Goal: Obtain resource: Obtain resource

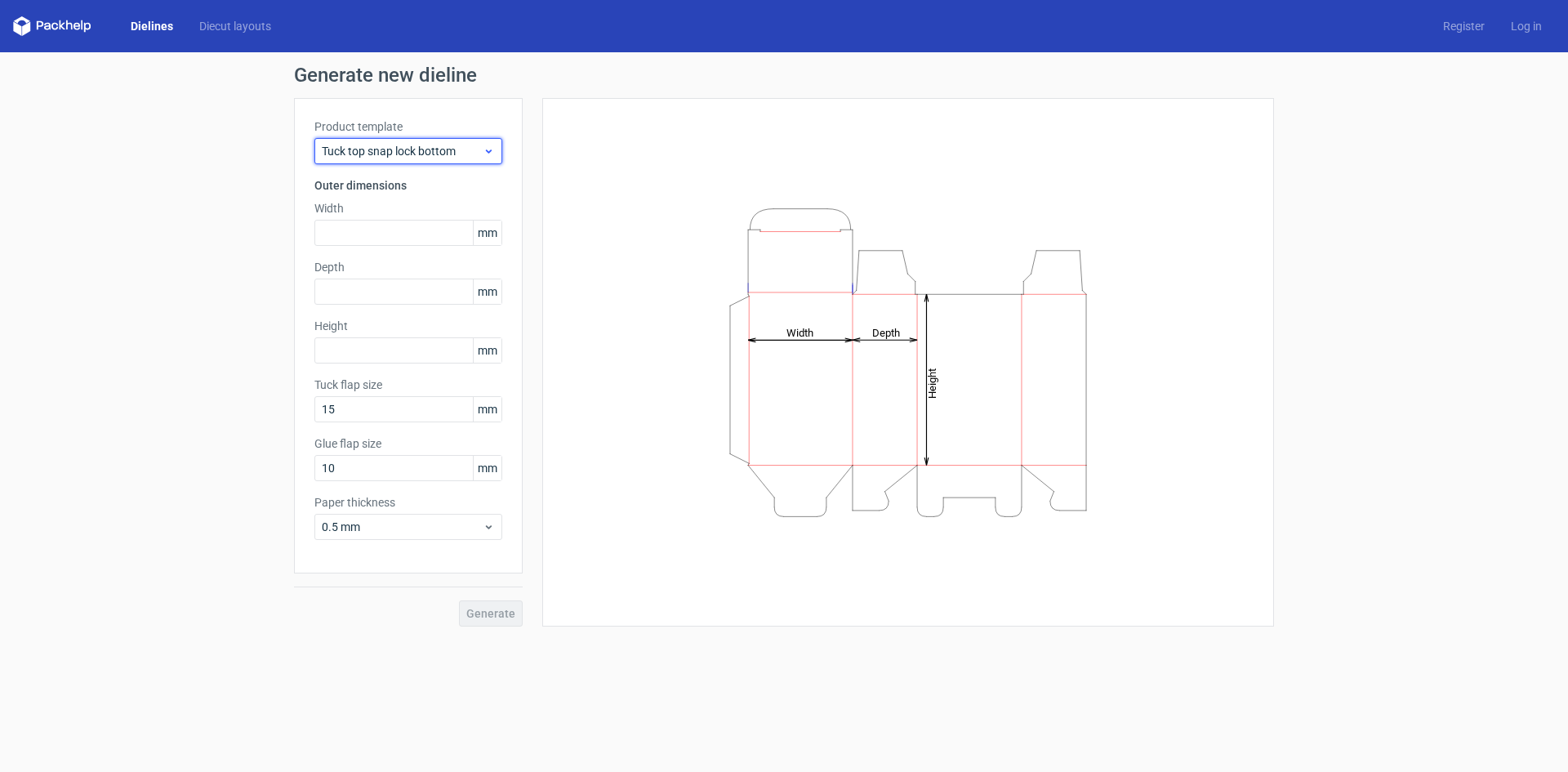
click at [480, 153] on span "Tuck top snap lock bottom" at bounding box center [402, 151] width 161 height 16
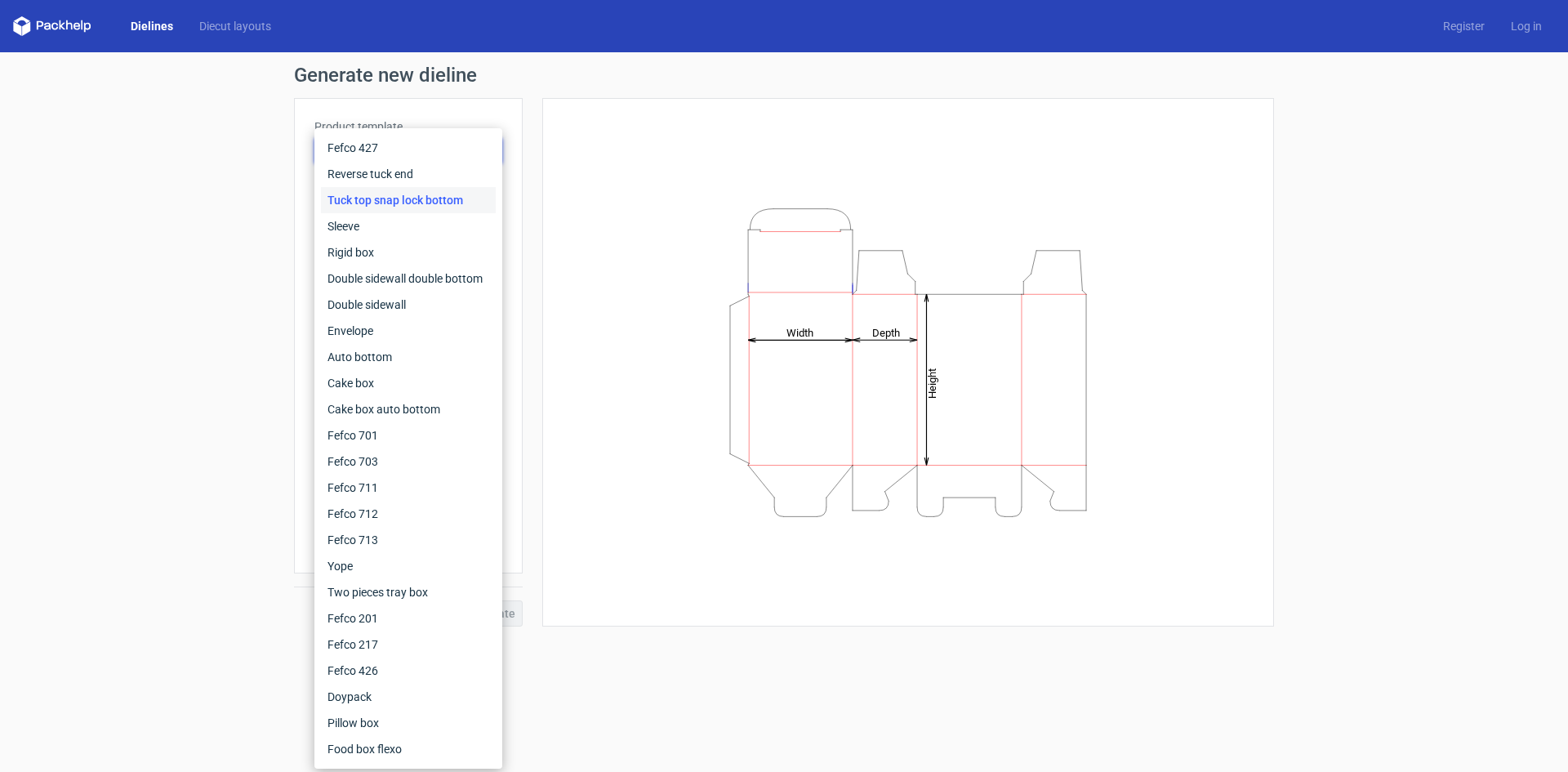
click at [542, 149] on div "Height Depth Width" at bounding box center [908, 363] width 732 height 529
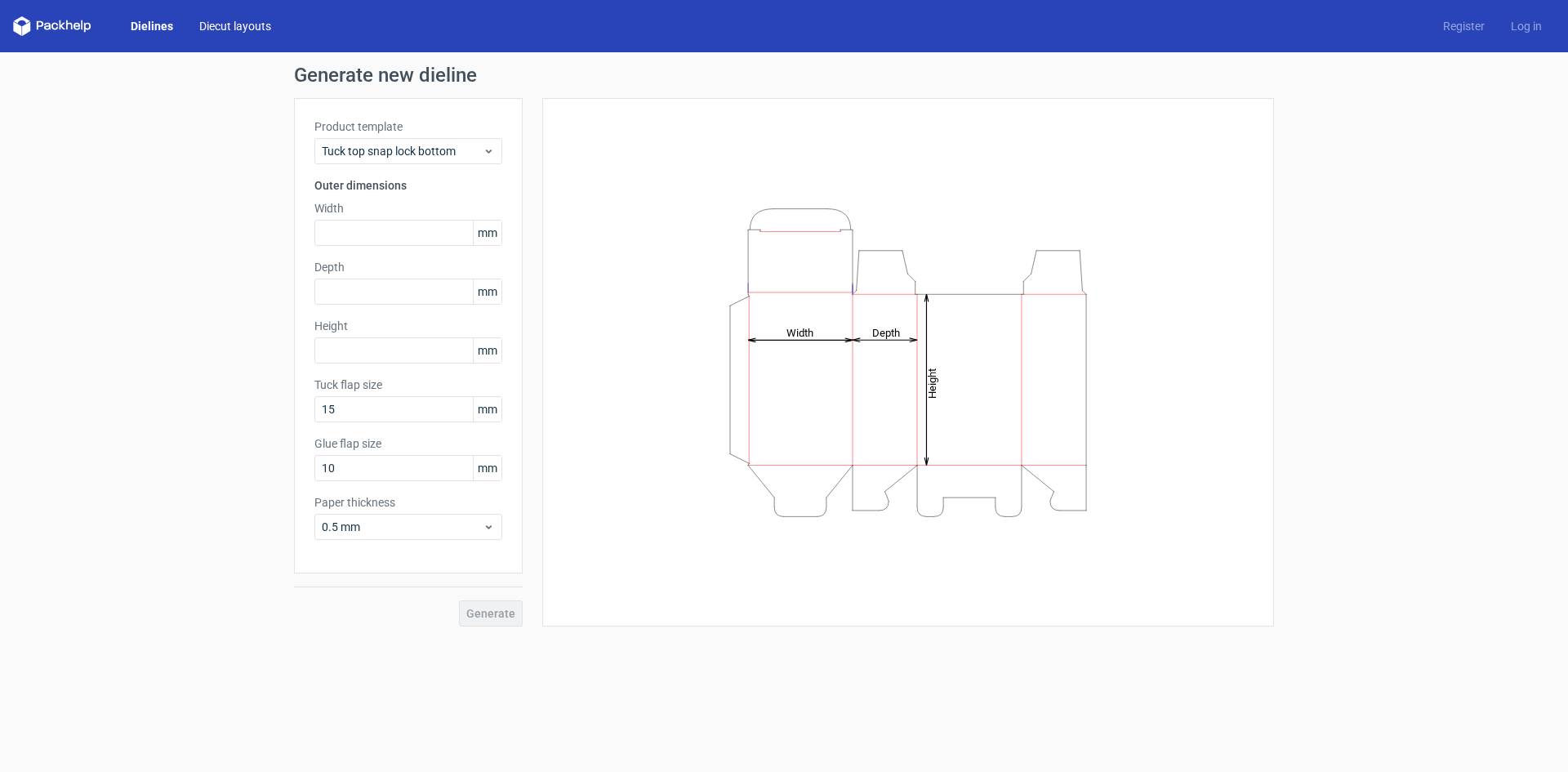
click at [225, 25] on link "Diecut layouts" at bounding box center [235, 25] width 98 height 16
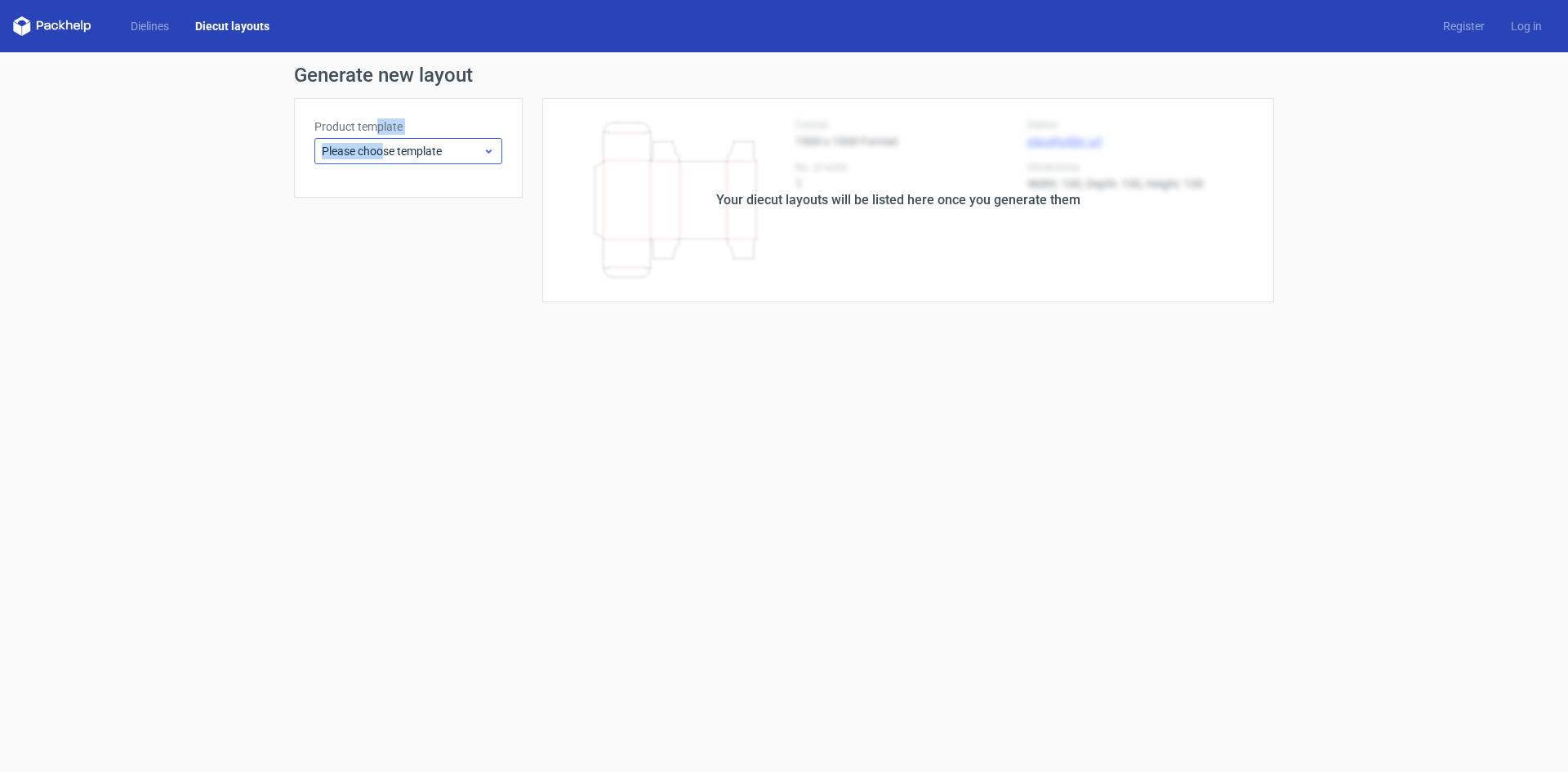
drag, startPoint x: 376, startPoint y: 132, endPoint x: 385, endPoint y: 144, distance: 15.0
click at [385, 144] on div "Product template Please choose template" at bounding box center [408, 142] width 188 height 46
click at [385, 144] on span "Please choose template" at bounding box center [402, 151] width 161 height 16
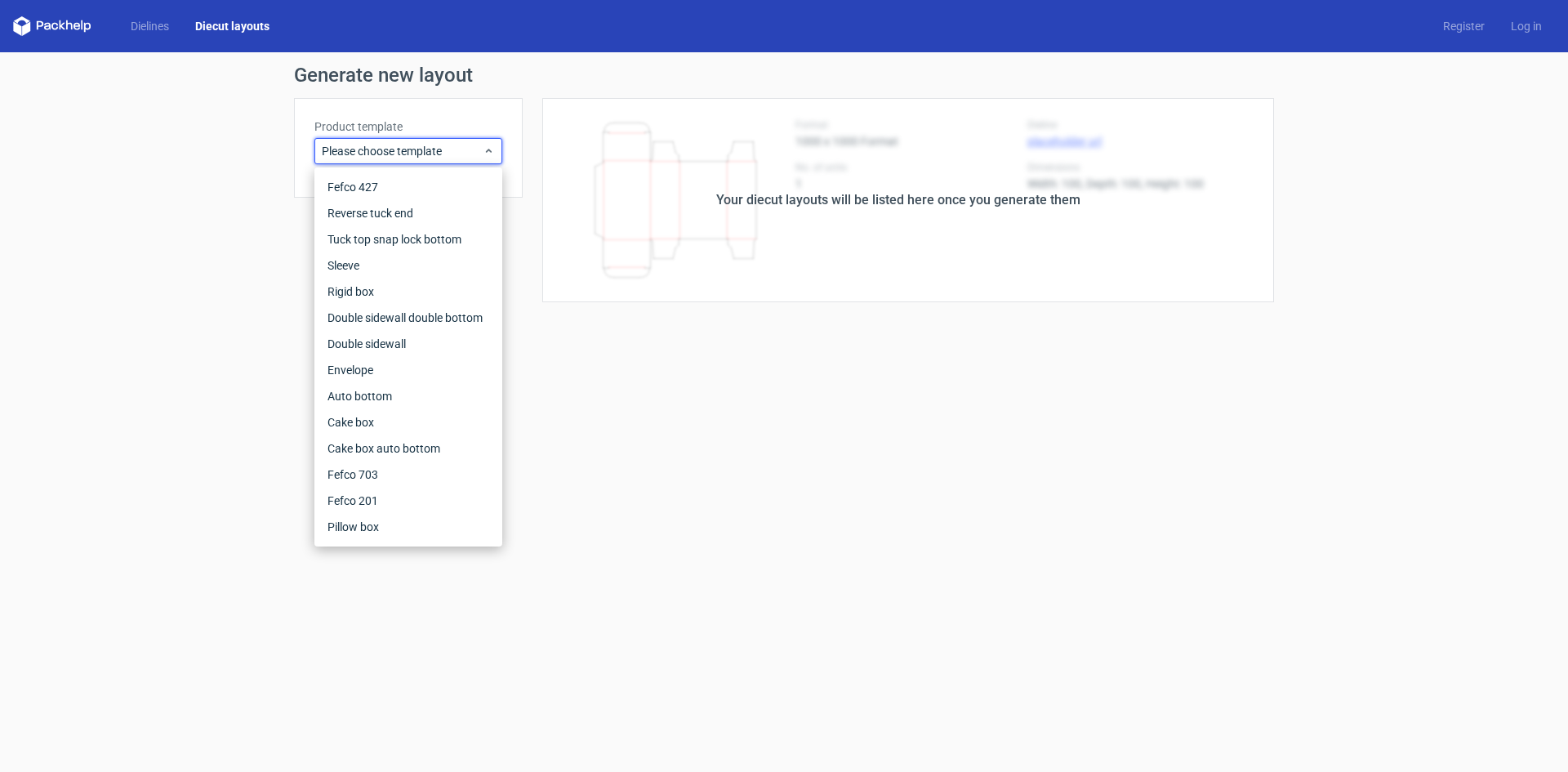
click at [706, 456] on form "Generate new layout Product template Please choose template Your diecut layouts…" at bounding box center [784, 412] width 1568 height 719
